Goal: Navigation & Orientation: Understand site structure

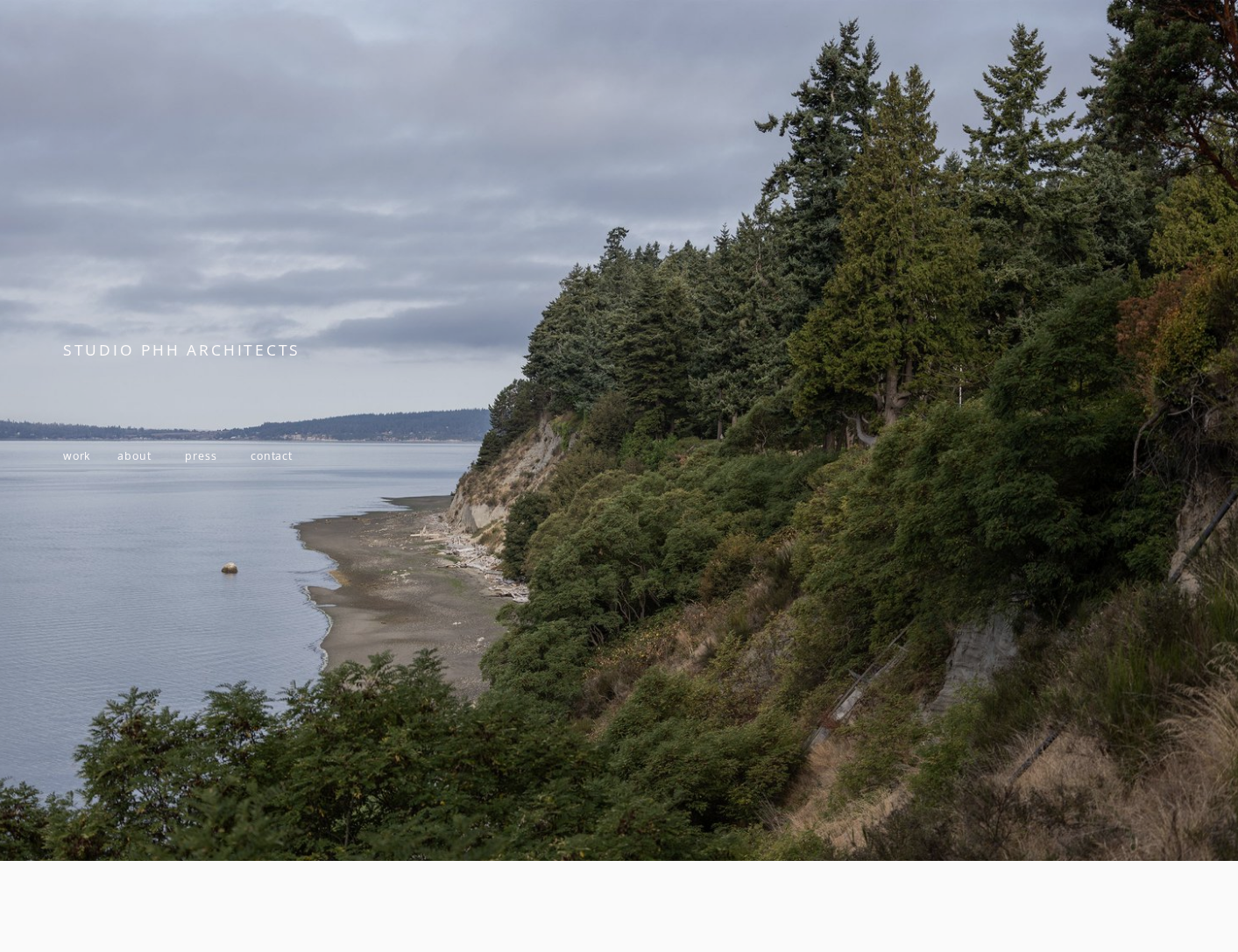
click at [72, 461] on span "work" at bounding box center [76, 456] width 27 height 15
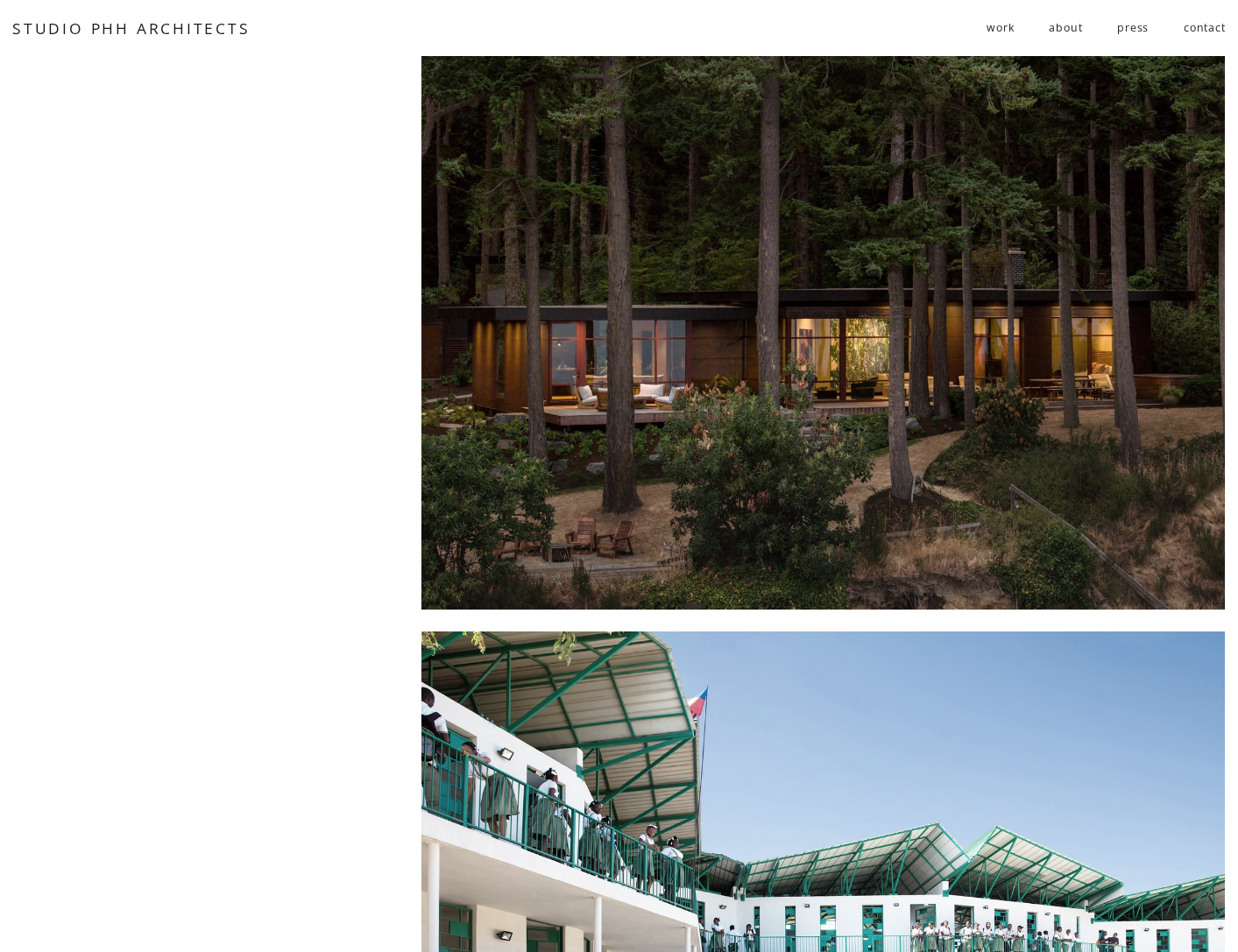
click at [1059, 32] on link "about" at bounding box center [1066, 28] width 34 height 29
